Goal: Check status

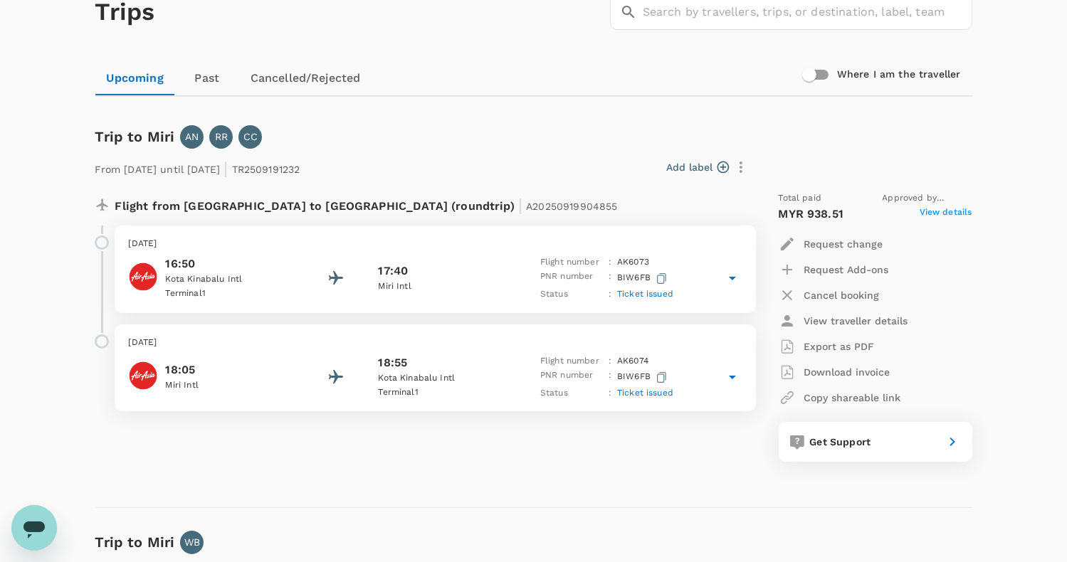
scroll to position [71, 0]
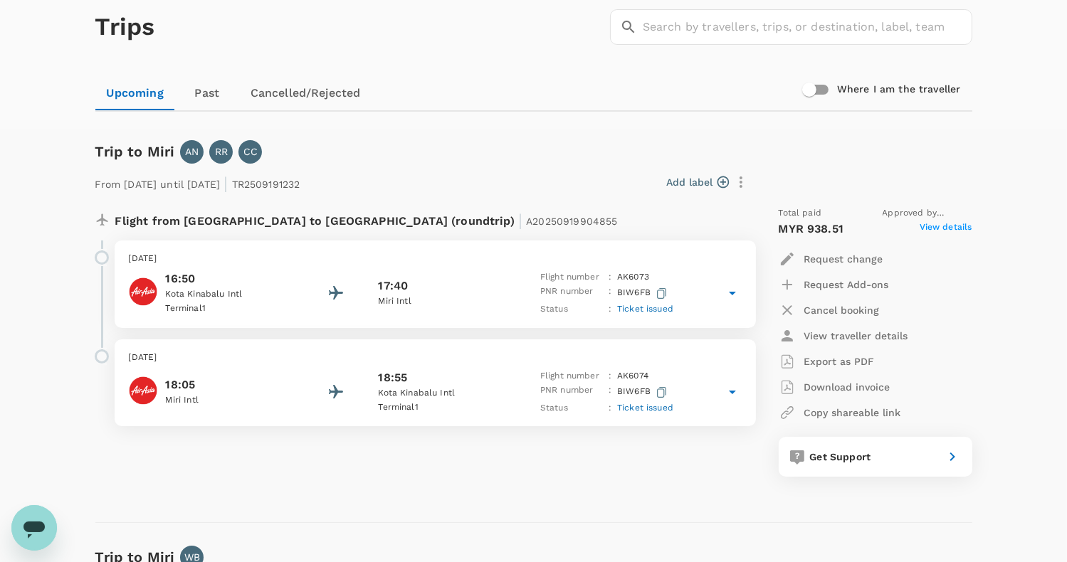
click at [241, 499] on div "Trip to [GEOGRAPHIC_DATA] AN RR CC From [DATE] until [DATE] | TR2509191232 Add …" at bounding box center [528, 320] width 888 height 406
click at [648, 310] on span "Ticket issued" at bounding box center [645, 309] width 56 height 10
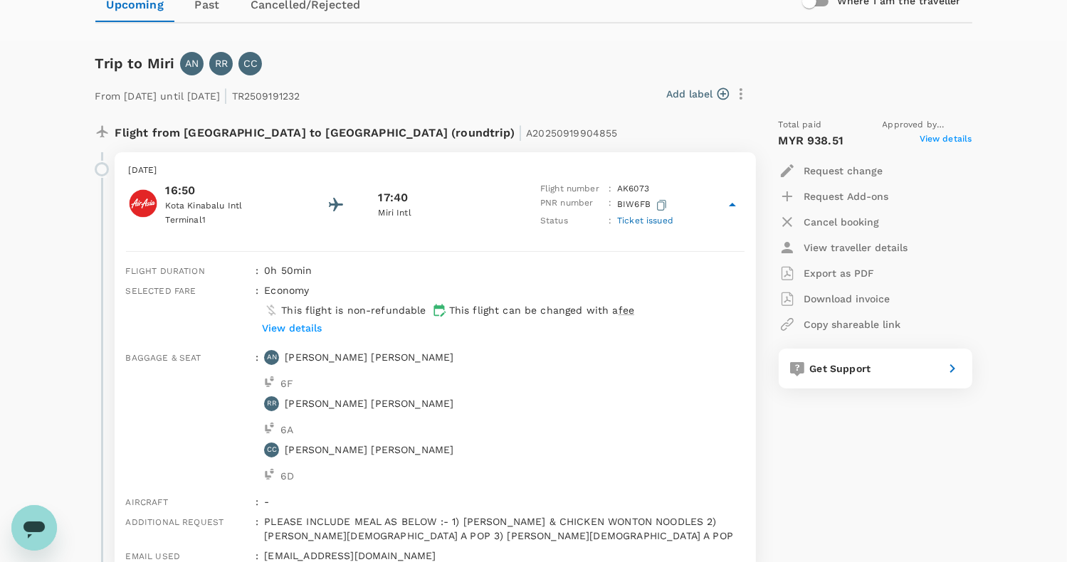
scroll to position [142, 0]
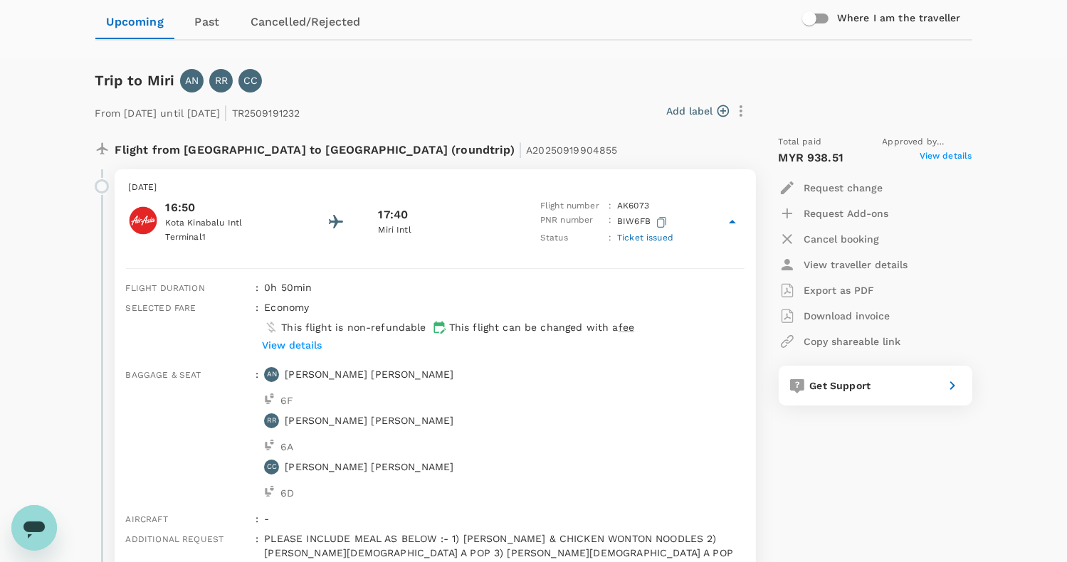
click at [781, 478] on div "Total paid Approved by [PERSON_NAME] MYR 938.51 View details Request change Req…" at bounding box center [861, 413] width 222 height 578
click at [733, 226] on icon at bounding box center [732, 222] width 17 height 17
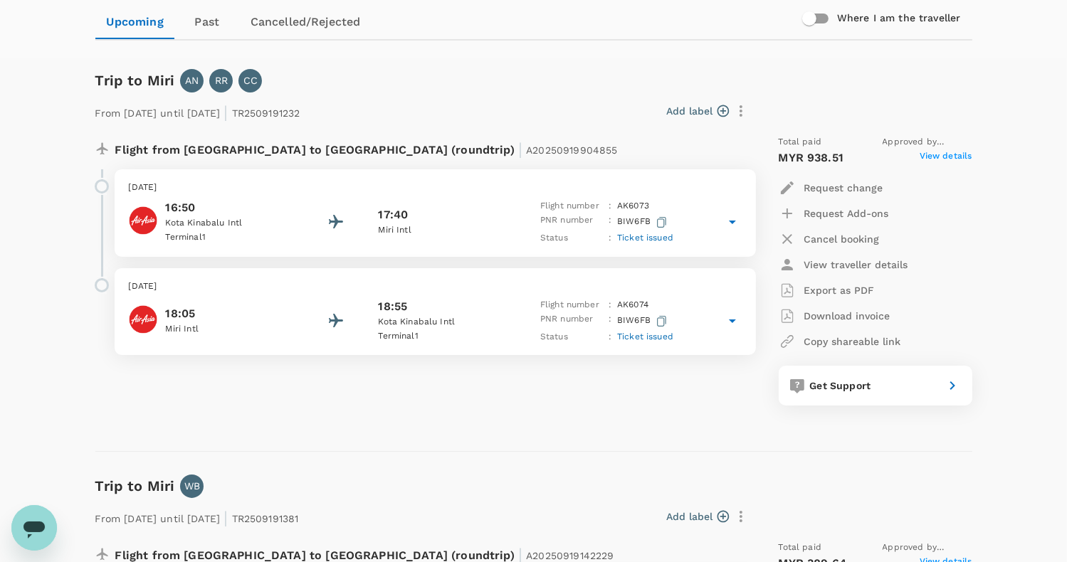
click at [731, 221] on icon at bounding box center [732, 223] width 7 height 4
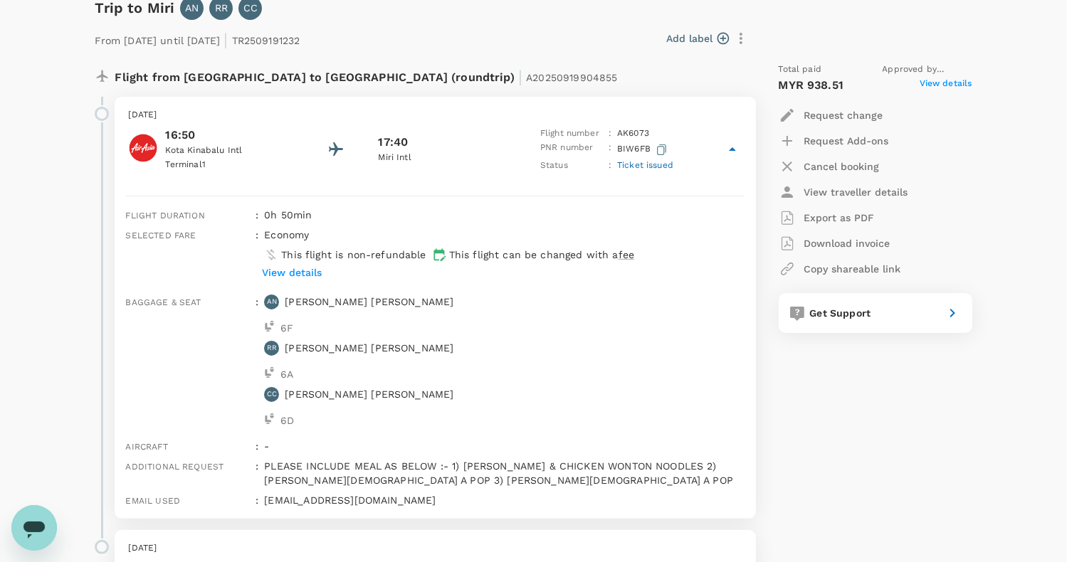
scroll to position [214, 0]
click at [729, 150] on icon at bounding box center [732, 150] width 17 height 17
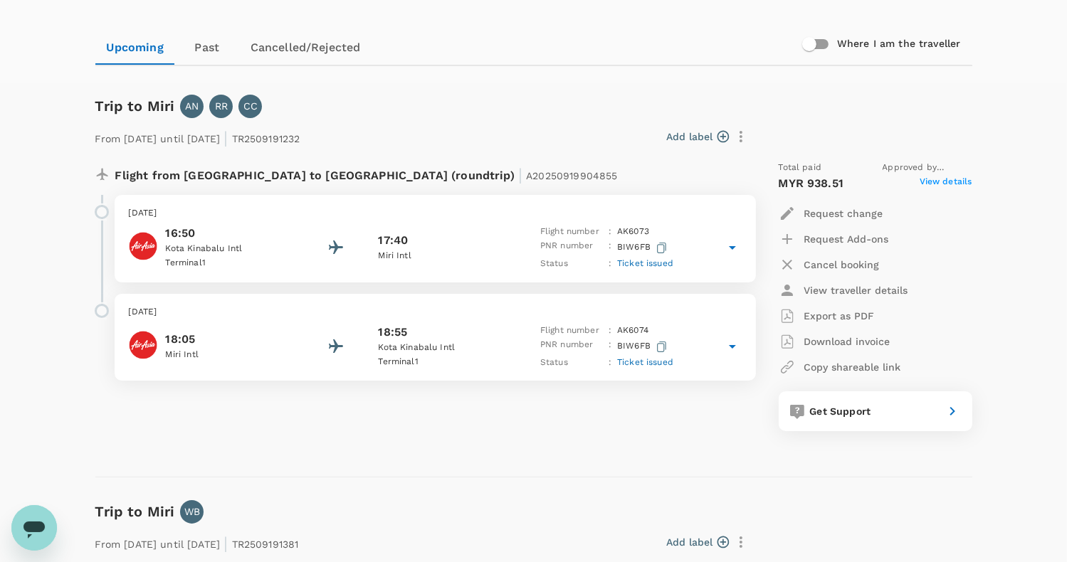
scroll to position [142, 0]
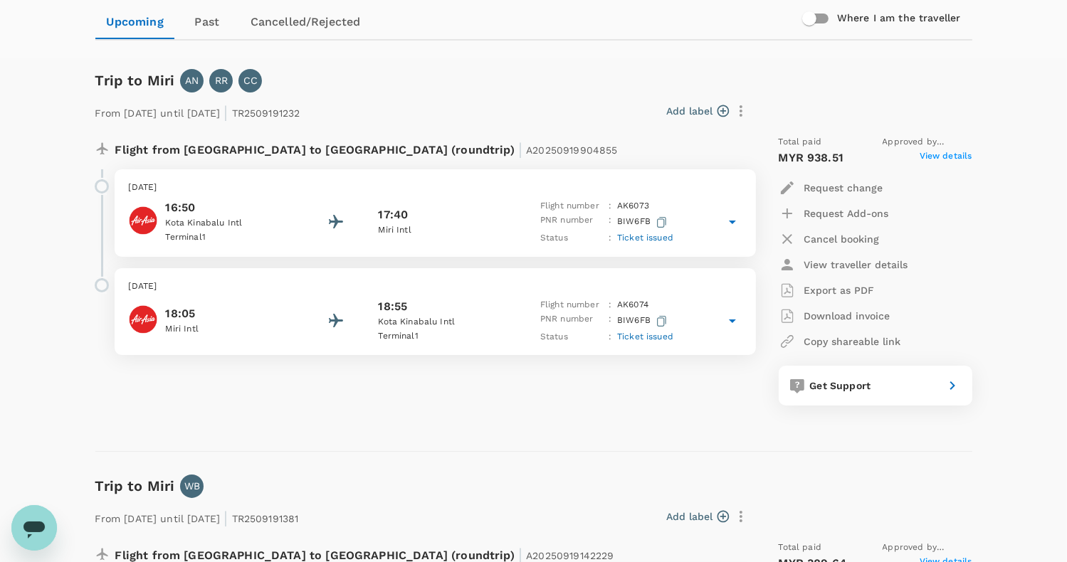
click at [734, 223] on icon at bounding box center [732, 223] width 7 height 4
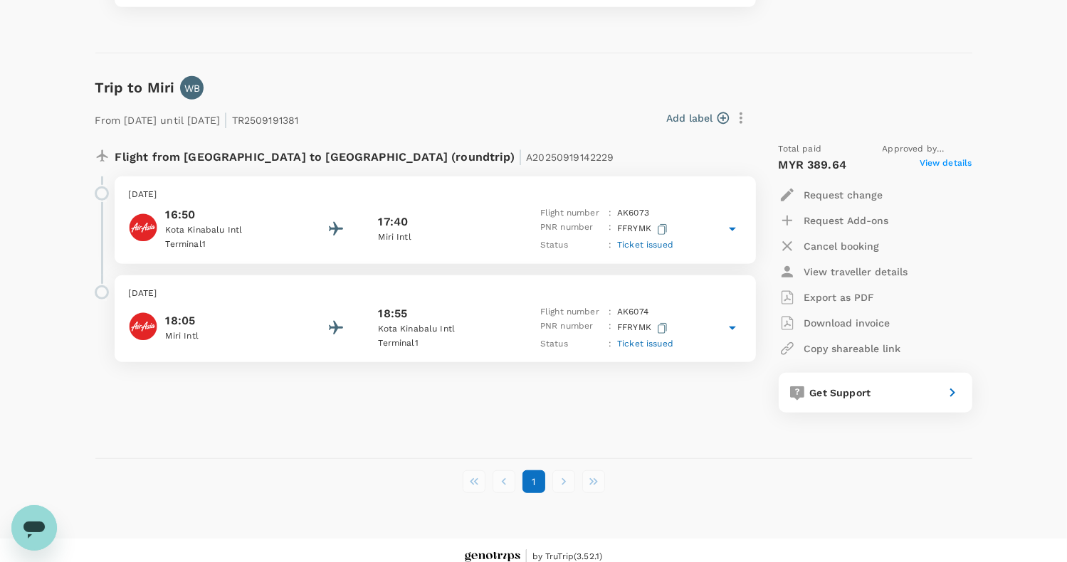
scroll to position [839, 0]
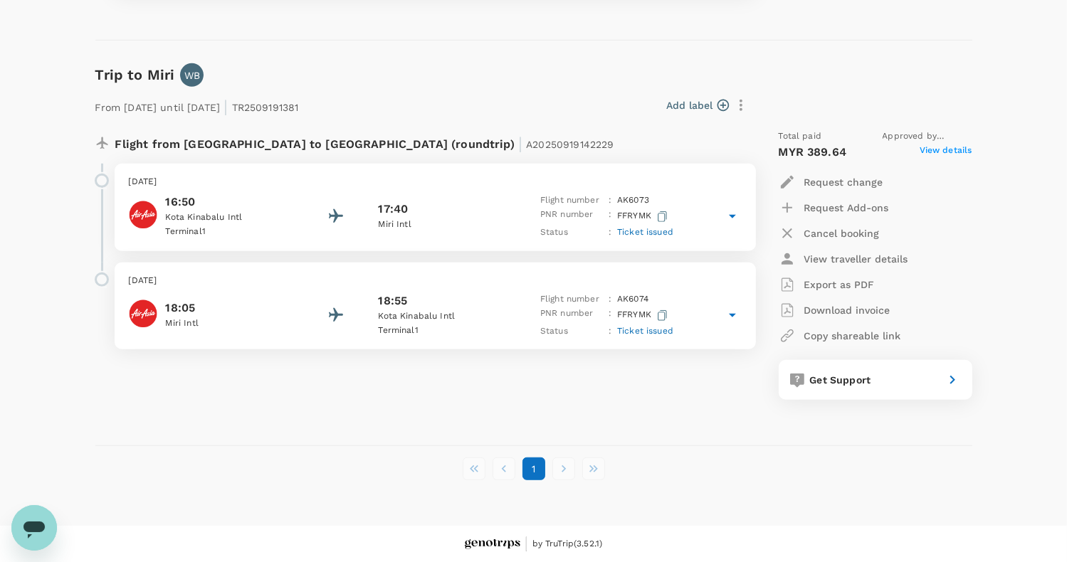
click at [561, 471] on li "pagination navigation" at bounding box center [564, 469] width 30 height 23
click at [564, 471] on li "pagination navigation" at bounding box center [564, 469] width 30 height 23
click at [562, 468] on li "pagination navigation" at bounding box center [564, 469] width 30 height 23
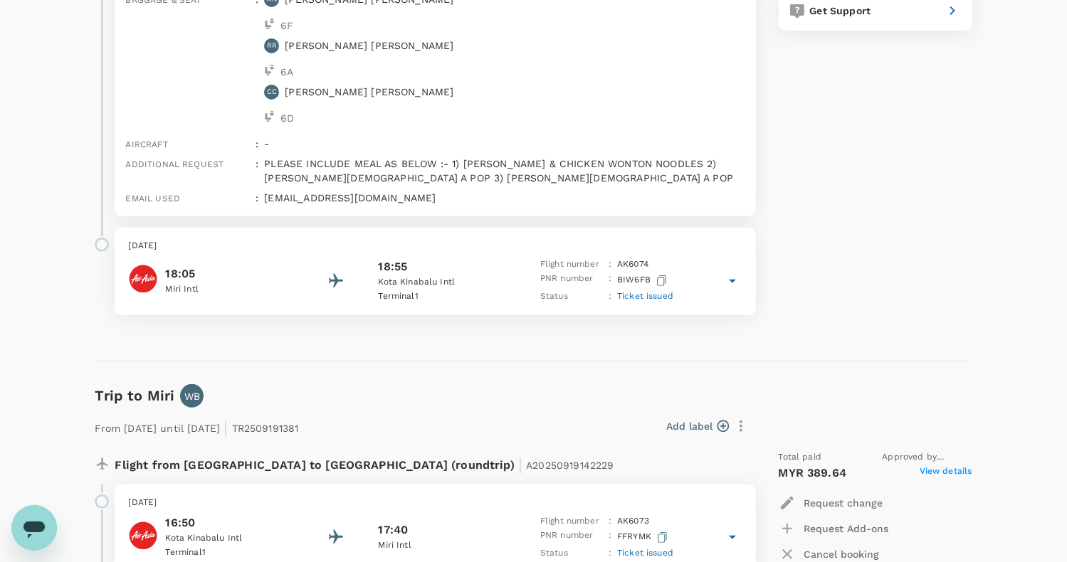
scroll to position [554, 0]
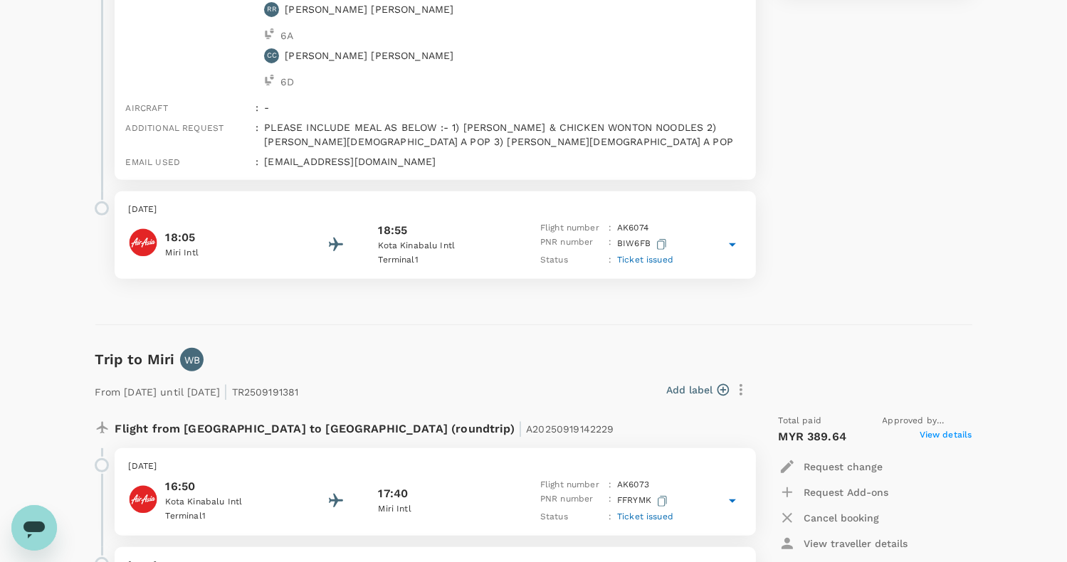
click at [733, 246] on icon at bounding box center [732, 245] width 7 height 4
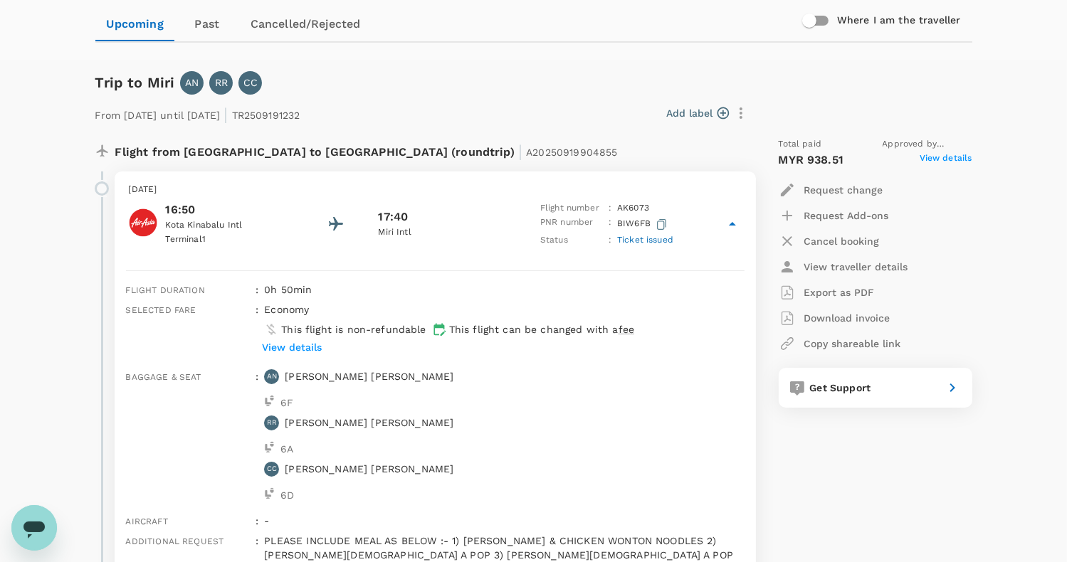
scroll to position [0, 0]
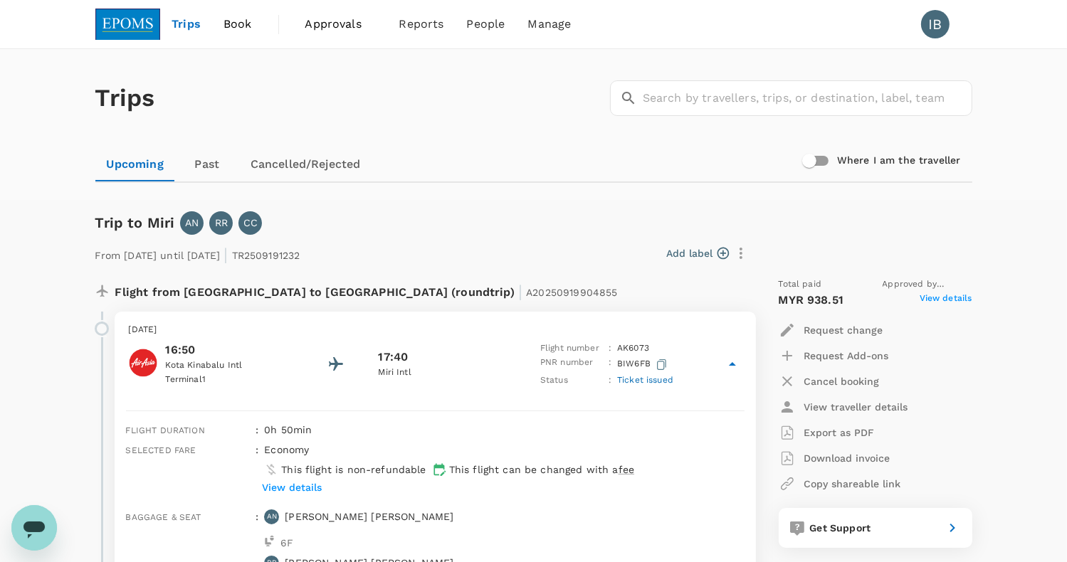
click at [657, 260] on div "Add label" at bounding box center [528, 253] width 447 height 24
click at [736, 365] on icon at bounding box center [732, 364] width 17 height 17
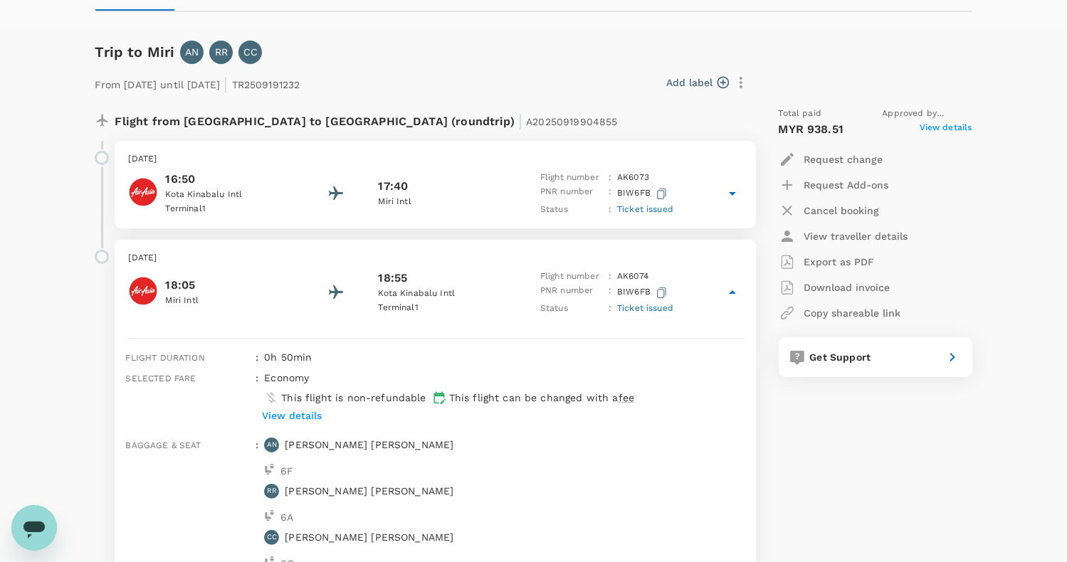
scroll to position [142, 0]
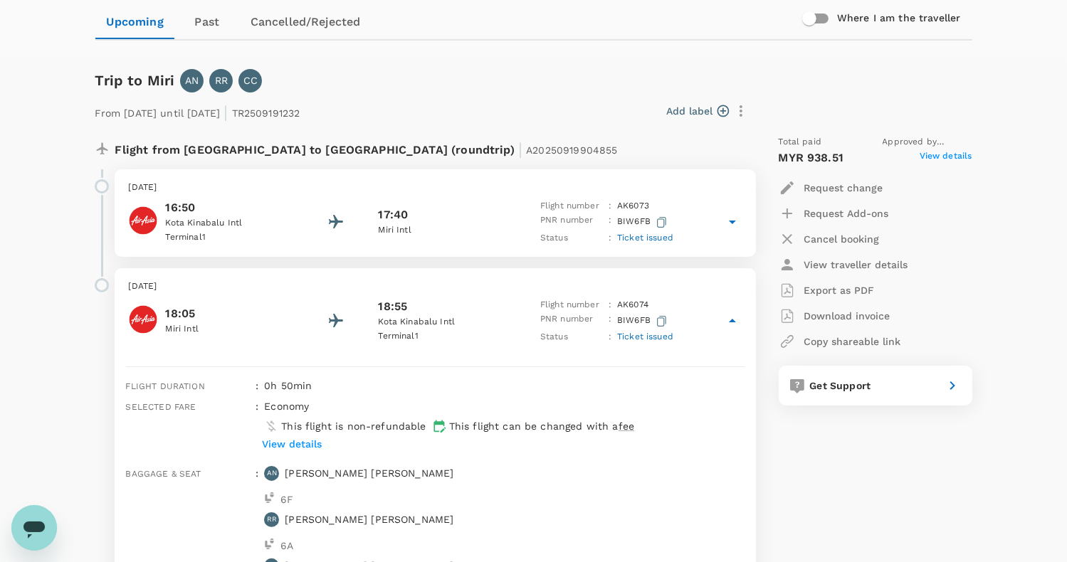
click at [731, 325] on icon at bounding box center [732, 321] width 17 height 17
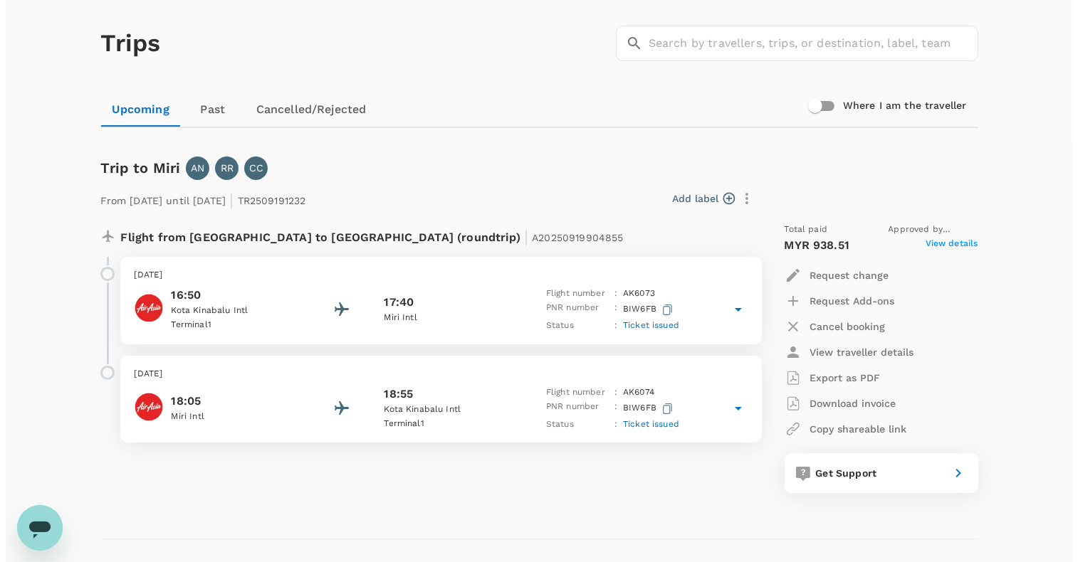
scroll to position [0, 0]
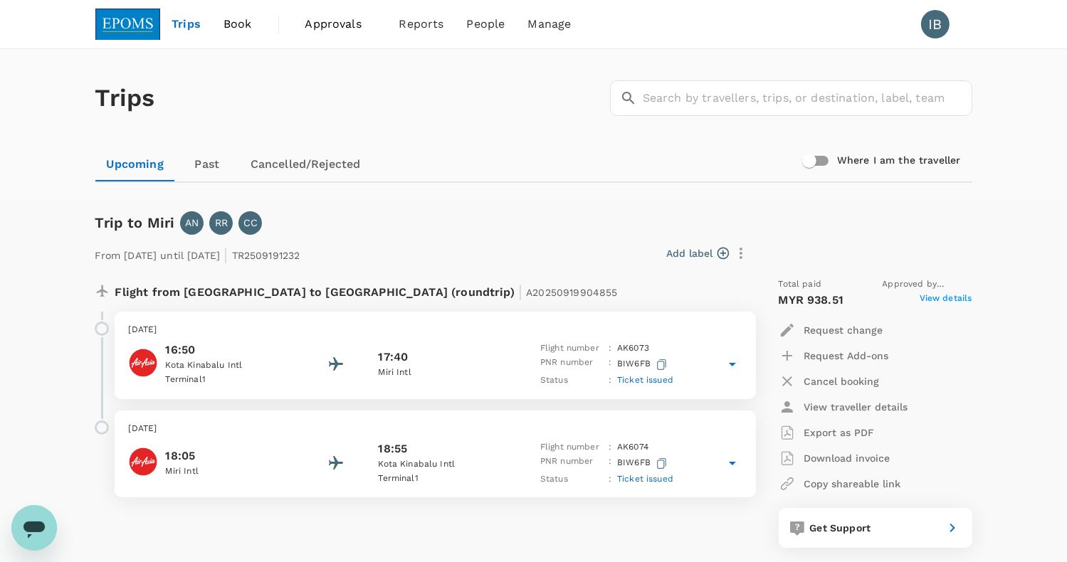
click at [343, 21] on span "Approvals" at bounding box center [340, 24] width 71 height 17
